Goal: Information Seeking & Learning: Learn about a topic

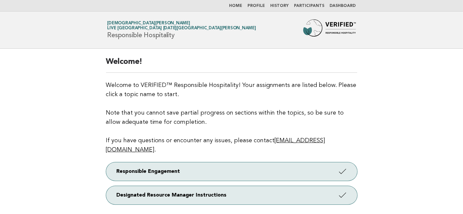
click at [341, 6] on link "Dashboard" at bounding box center [343, 6] width 26 height 4
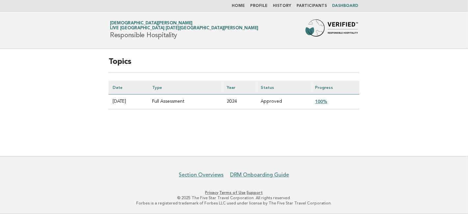
click at [326, 102] on link "100%" at bounding box center [322, 101] width 12 height 5
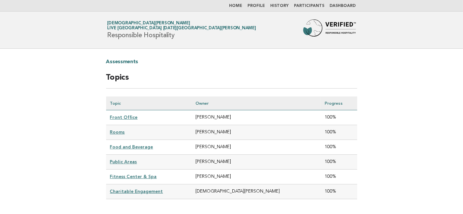
click at [119, 115] on link "Front Office" at bounding box center [124, 117] width 28 height 5
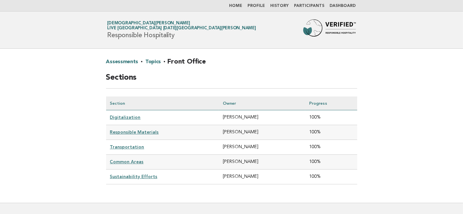
click at [119, 115] on link "Digitalization" at bounding box center [125, 117] width 31 height 5
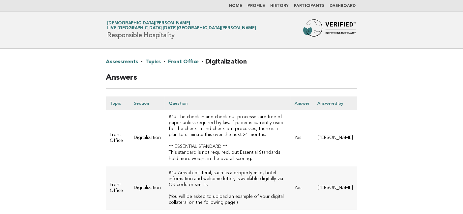
click at [314, 6] on link "Participants" at bounding box center [309, 6] width 30 height 4
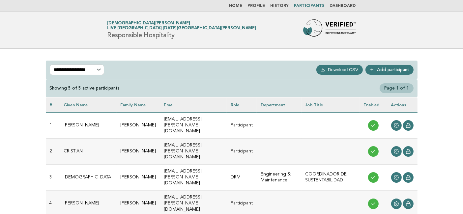
click at [337, 68] on button "Download CSV" at bounding box center [339, 70] width 46 height 10
click at [29, 122] on div "**********" at bounding box center [231, 166] width 463 height 235
click at [398, 123] on icon at bounding box center [396, 125] width 5 height 5
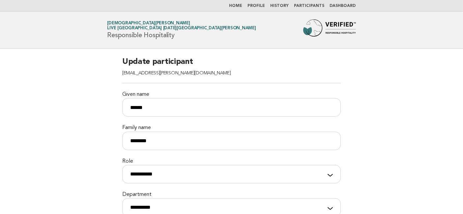
click at [241, 6] on link "Home" at bounding box center [235, 6] width 13 height 4
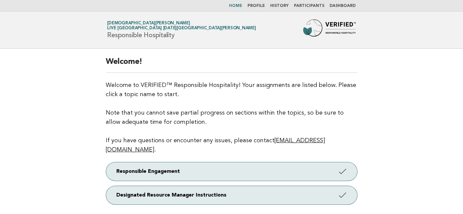
click at [193, 28] on span "Live [GEOGRAPHIC_DATA] [DATE][GEOGRAPHIC_DATA][PERSON_NAME]" at bounding box center [181, 28] width 149 height 4
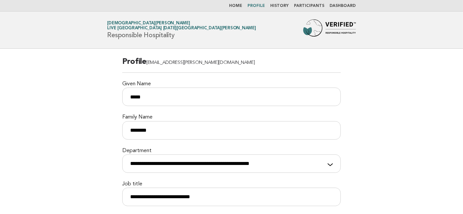
click at [280, 7] on link "History" at bounding box center [279, 6] width 18 height 4
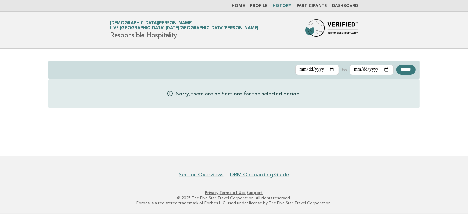
click at [315, 6] on link "Participants" at bounding box center [312, 6] width 30 height 4
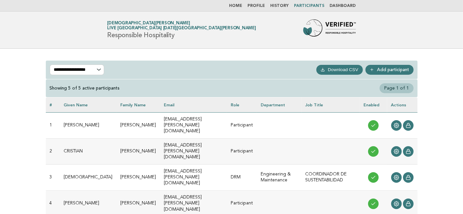
click at [97, 69] on p "**********" at bounding box center [77, 70] width 55 height 11
click at [99, 69] on p "**********" at bounding box center [77, 70] width 55 height 11
click at [99, 70] on p "**********" at bounding box center [77, 70] width 55 height 11
click at [17, 68] on div "**********" at bounding box center [231, 166] width 463 height 235
click at [345, 6] on link "Dashboard" at bounding box center [343, 6] width 26 height 4
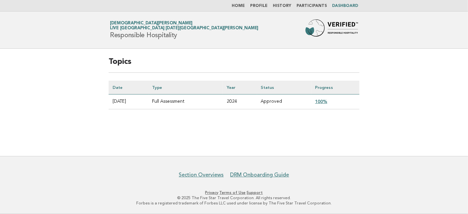
click at [323, 100] on link "100%" at bounding box center [322, 101] width 12 height 5
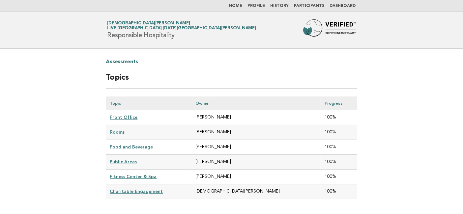
click at [122, 117] on link "Front Office" at bounding box center [124, 117] width 28 height 5
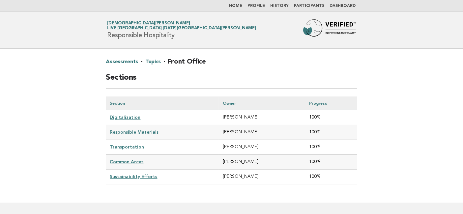
drag, startPoint x: 88, startPoint y: 114, endPoint x: 91, endPoint y: 116, distance: 3.7
click at [115, 118] on main "Assessments · Topics · Front Office Sections Section Owner Progress Digitalizat…" at bounding box center [231, 126] width 463 height 154
click at [86, 116] on main "Assessments · Topics · Front Office Sections Section Owner Progress Digitalizat…" at bounding box center [231, 126] width 463 height 154
drag, startPoint x: 102, startPoint y: 116, endPoint x: 114, endPoint y: 118, distance: 12.0
click at [114, 118] on div "Assessments · Topics · Front Office Sections Section Owner Progress Digitalizat…" at bounding box center [231, 126] width 267 height 154
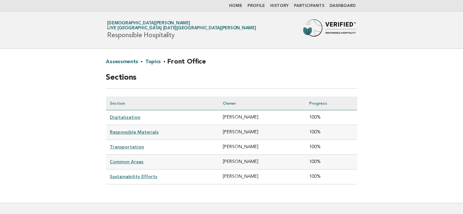
click at [160, 117] on td "Digitalization" at bounding box center [162, 117] width 113 height 15
drag, startPoint x: 157, startPoint y: 117, endPoint x: 109, endPoint y: 123, distance: 48.7
click at [109, 119] on td "Digitalization" at bounding box center [162, 117] width 113 height 15
copy link "Digitalization"
click at [43, 119] on main "Assessments · Topics · Front Office Sections Section Owner Progress Digitalizat…" at bounding box center [231, 126] width 463 height 154
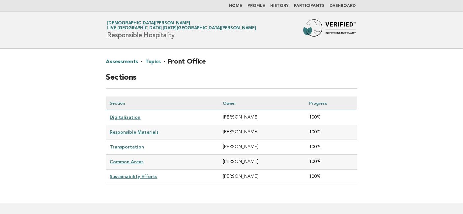
click at [125, 117] on link "Digitalization" at bounding box center [125, 117] width 31 height 5
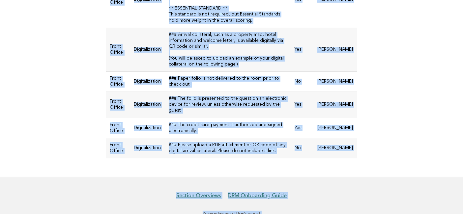
scroll to position [151, 0]
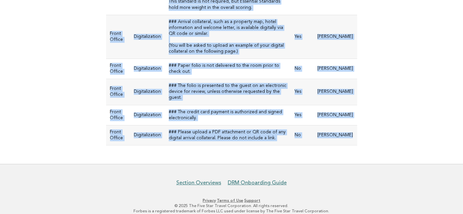
drag, startPoint x: 110, startPoint y: 68, endPoint x: 350, endPoint y: 129, distance: 247.7
click at [350, 129] on table "Topic Section Question Answer Answered by Front Office Digitalization ### The c…" at bounding box center [231, 45] width 251 height 200
copy table "Topic Section Question Answer Answered by Front Office Digitalization ### The c…"
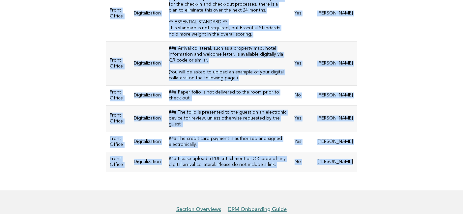
scroll to position [115, 0]
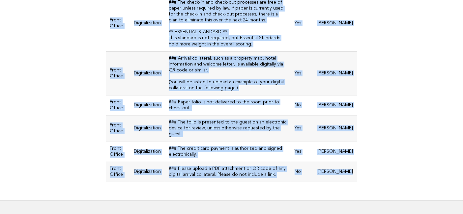
copy table "Topic Section Question Answer Answered by Front Office Digitalization ### The c…"
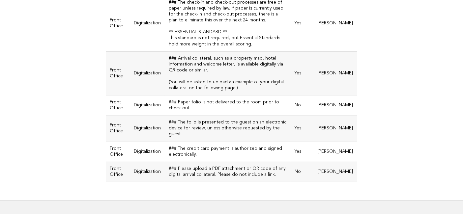
click at [64, 85] on main "Assessments · Topics · Front Office · Digitalization Answers Topic Section Ques…" at bounding box center [231, 67] width 463 height 266
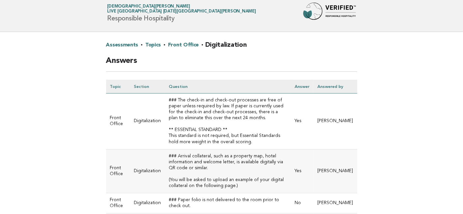
scroll to position [0, 0]
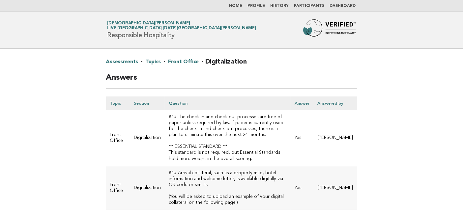
click at [122, 61] on link "Assessments" at bounding box center [122, 62] width 32 height 11
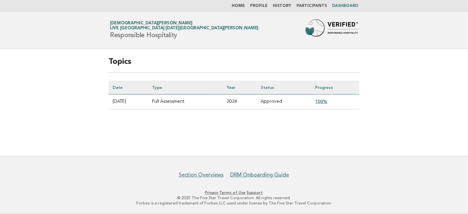
click at [328, 100] on link "100%" at bounding box center [322, 101] width 12 height 5
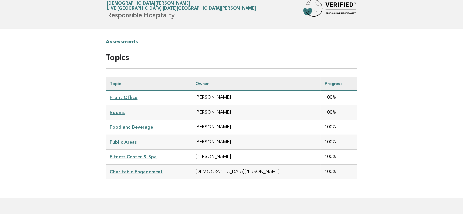
scroll to position [37, 0]
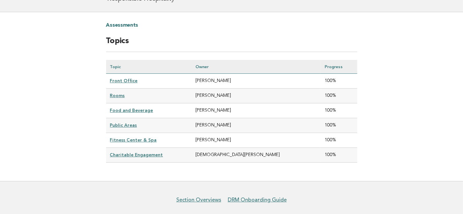
click at [138, 137] on link "Fitness Center & Spa" at bounding box center [133, 139] width 47 height 5
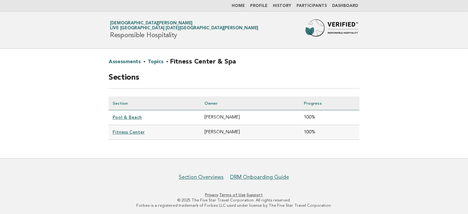
click at [130, 117] on link "Pool & Beach" at bounding box center [127, 117] width 29 height 5
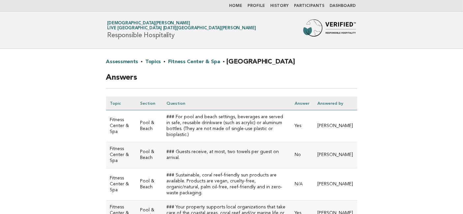
click at [409, 96] on main "Assessments · Topics · Fitness Center & Spa · Pool & Beach Answers Topic Sectio…" at bounding box center [231, 160] width 463 height 222
drag, startPoint x: 397, startPoint y: 42, endPoint x: 87, endPoint y: 15, distance: 311.4
click at [397, 41] on header "Forbes Travel Guide Jesus Trujillo Live Aqua Urban Resort San Miguel de Allende…" at bounding box center [231, 30] width 463 height 37
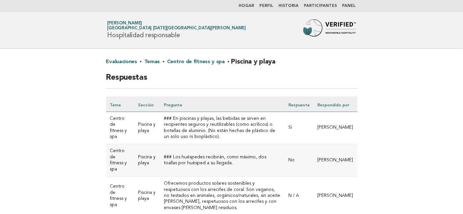
click at [16, 132] on main "Evaluaciones · Temas · Centro de fitness y spa · Piscina y playa Respuestas Tem…" at bounding box center [231, 174] width 463 height 250
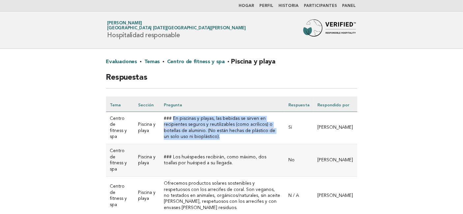
drag, startPoint x: 286, startPoint y: 137, endPoint x: 173, endPoint y: 124, distance: 114.0
click at [173, 124] on td "### En piscinas y playas, las bebidas se sirven en recipientes seguros y reutil…" at bounding box center [222, 128] width 125 height 33
copy font "En piscinas y playas, las bebidas se sirven en recipientes seguros y reutilizab…"
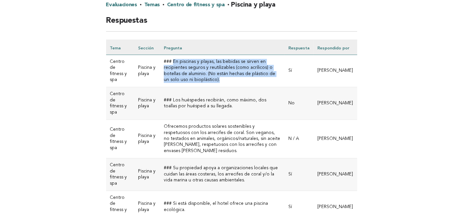
scroll to position [73, 0]
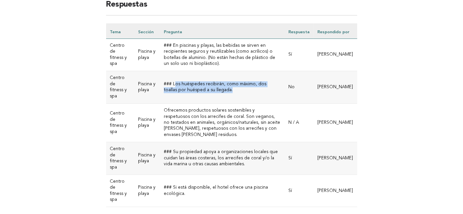
drag, startPoint x: 210, startPoint y: 90, endPoint x: 174, endPoint y: 85, distance: 36.6
click at [174, 85] on td "### Los huéspedes recibirán, como máximo, dos toallas por huésped a su llegada." at bounding box center [222, 87] width 125 height 33
copy font "os huéspedes recibirán, como máximo, dos toallas por huésped a su llegada."
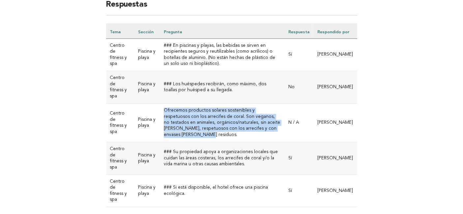
drag, startPoint x: 246, startPoint y: 127, endPoint x: 160, endPoint y: 108, distance: 87.9
click at [160, 108] on td "Ofrecemos productos solares sostenibles y respetuosos con los arrecifes de cora…" at bounding box center [222, 122] width 125 height 39
copy font "Ofrecemos productos solares sostenibles y respetuosos con los arrecifes de cora…"
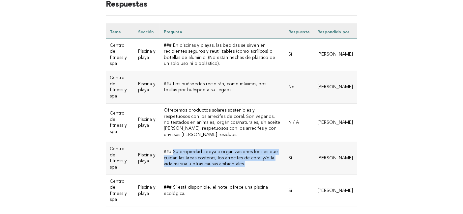
drag, startPoint x: 215, startPoint y: 155, endPoint x: 172, endPoint y: 142, distance: 44.9
click at [172, 142] on td "### Su propiedad apoya a organizaciones locales que cuidan las áreas costeras, …" at bounding box center [222, 158] width 125 height 33
copy font "Su propiedad apoya a organizaciones locales que cuidan las áreas costeras, los …"
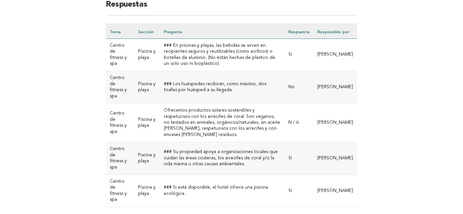
click at [68, 167] on main "Evaluaciones · Temas · Centro de fitness y spa · Piscina y playa Respuestas Tem…" at bounding box center [231, 101] width 463 height 250
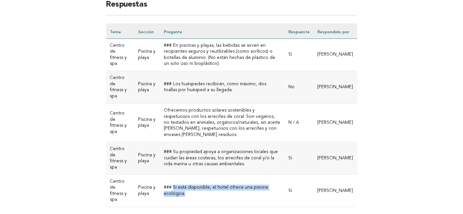
drag, startPoint x: 173, startPoint y: 175, endPoint x: 284, endPoint y: 177, distance: 111.7
click at [284, 177] on td "### Si está disponible, el hotel ofrece una piscina ecológica." at bounding box center [222, 191] width 125 height 33
copy font "Si está disponible, el hotel ofrece una piscina ecológica."
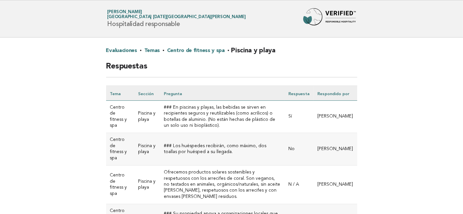
scroll to position [0, 0]
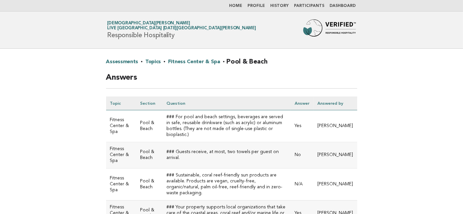
click at [119, 60] on link "Assessments" at bounding box center [122, 62] width 32 height 11
